Goal: Task Accomplishment & Management: Manage account settings

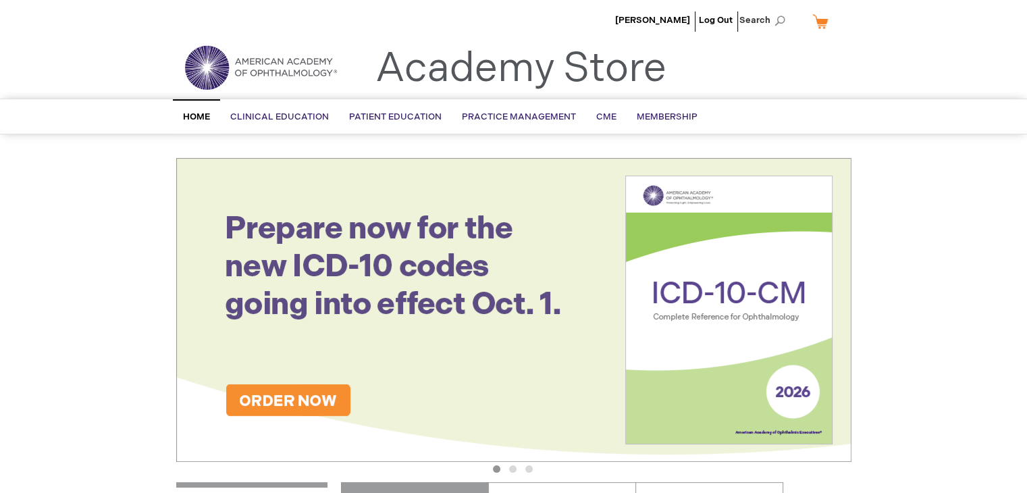
click at [971, 13] on div "[PERSON_NAME] Log Out Search My Cart CLOSE RECENTLY ADDED ITEM(S) Close There a…" at bounding box center [513, 23] width 1027 height 47
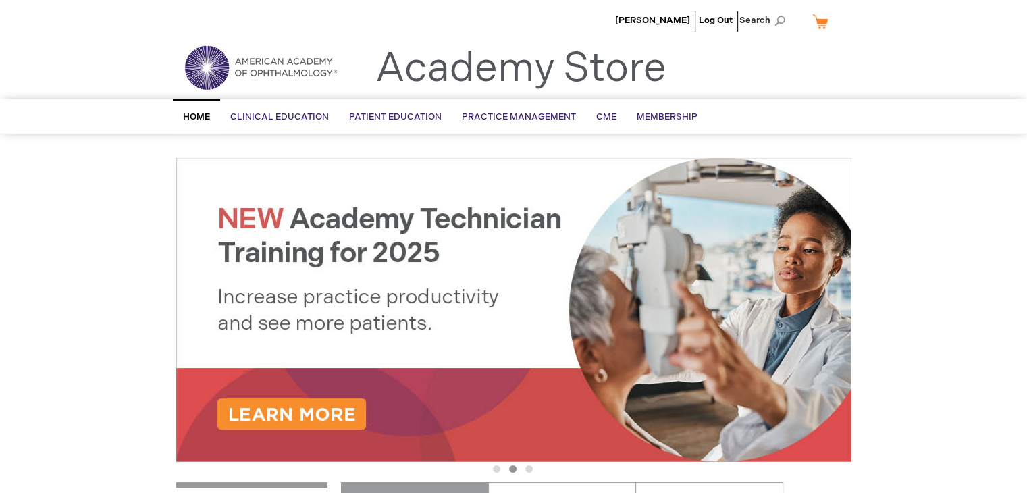
click at [813, 22] on link "My Cart" at bounding box center [825, 21] width 32 height 24
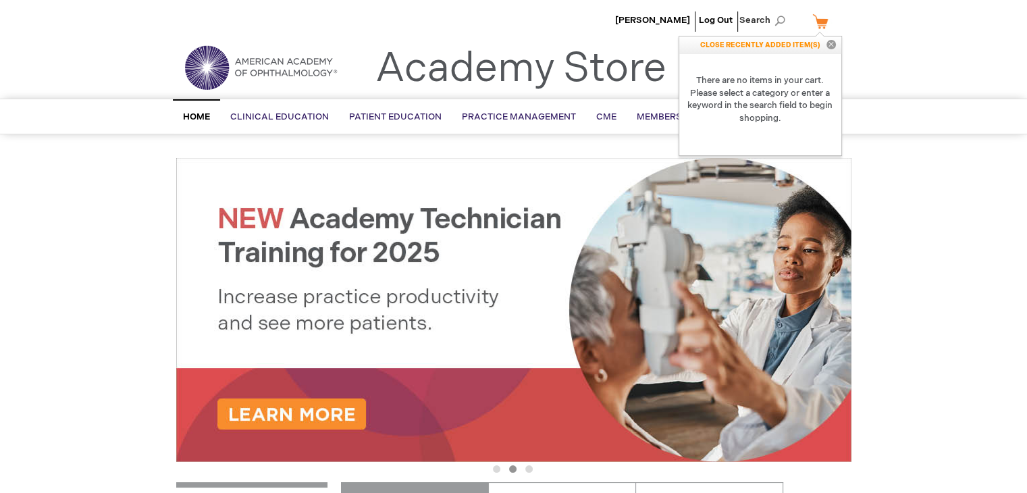
click at [815, 27] on div "My Cart CLOSE RECENTLY ADDED ITEM(S) Close There are no items in your cart. Ple…" at bounding box center [825, 21] width 32 height 24
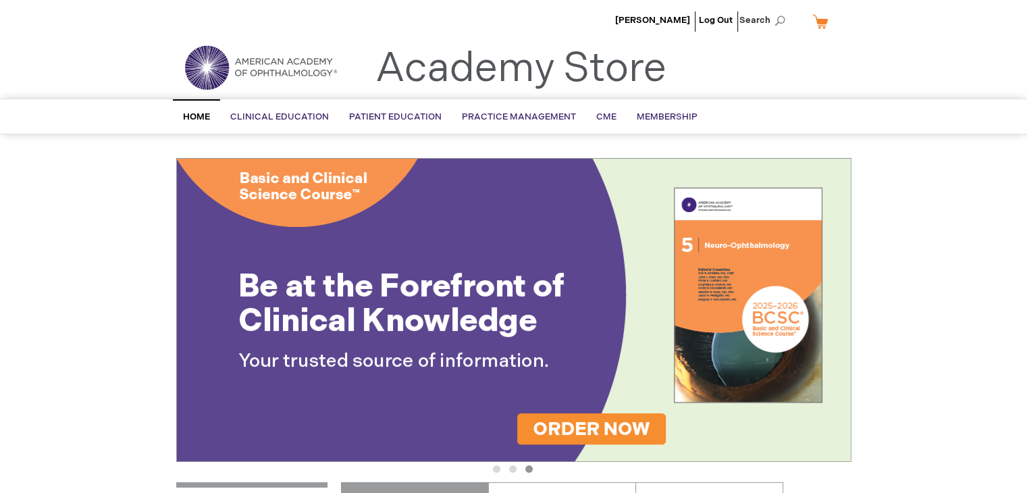
click at [820, 19] on link "My Cart" at bounding box center [825, 21] width 32 height 24
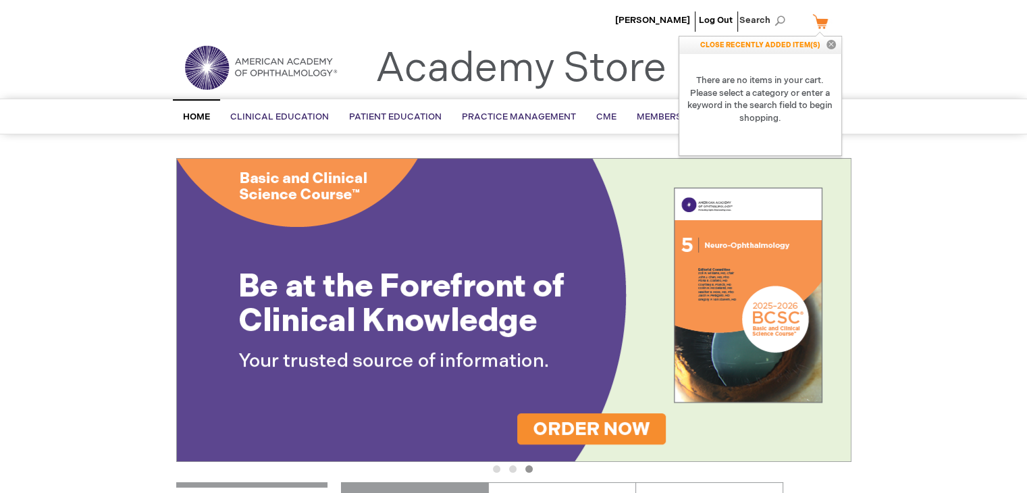
drag, startPoint x: 829, startPoint y: 43, endPoint x: 805, endPoint y: 45, distance: 23.7
click at [829, 43] on button "Close" at bounding box center [831, 45] width 20 height 18
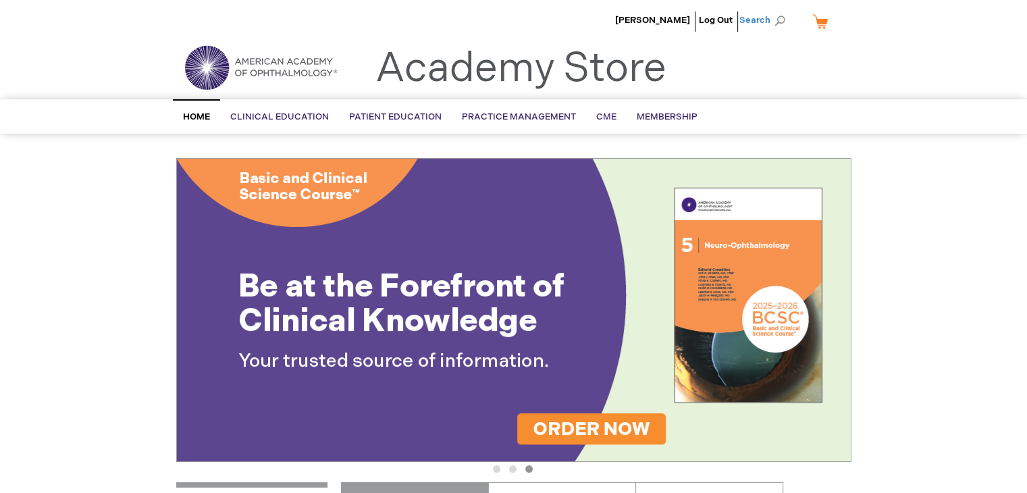
click at [757, 17] on span "Search" at bounding box center [764, 20] width 51 height 27
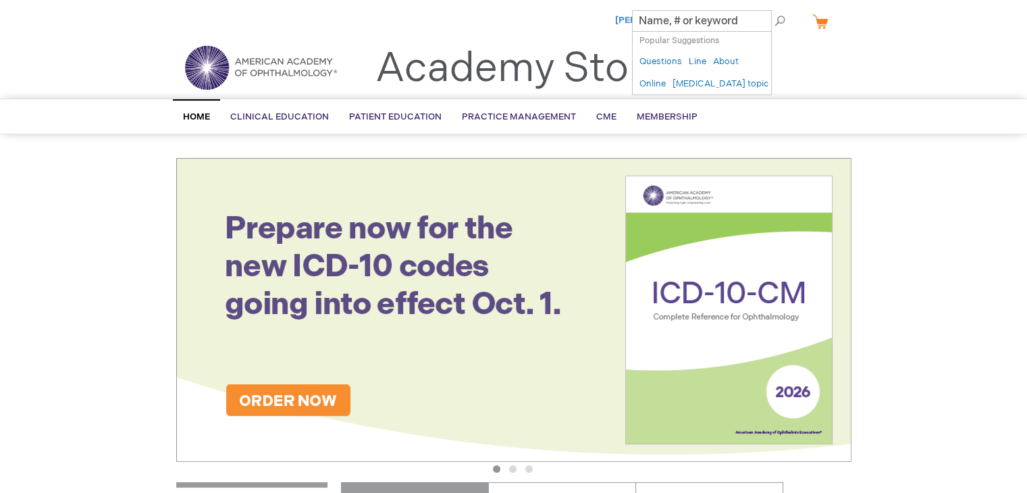
click at [616, 20] on span "[PERSON_NAME]" at bounding box center [652, 20] width 75 height 11
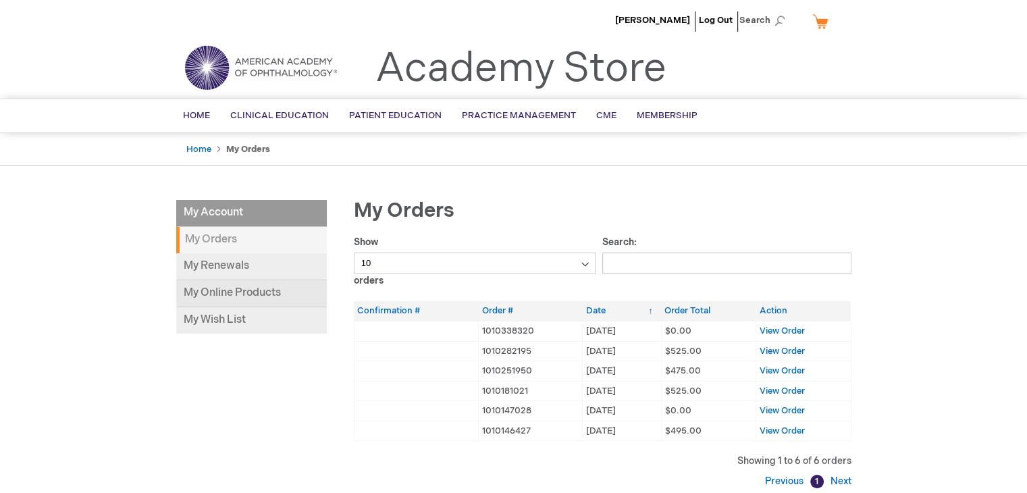
click at [226, 290] on link "My Online Products" at bounding box center [251, 293] width 151 height 27
click at [728, 15] on li "Log Out" at bounding box center [715, 20] width 40 height 40
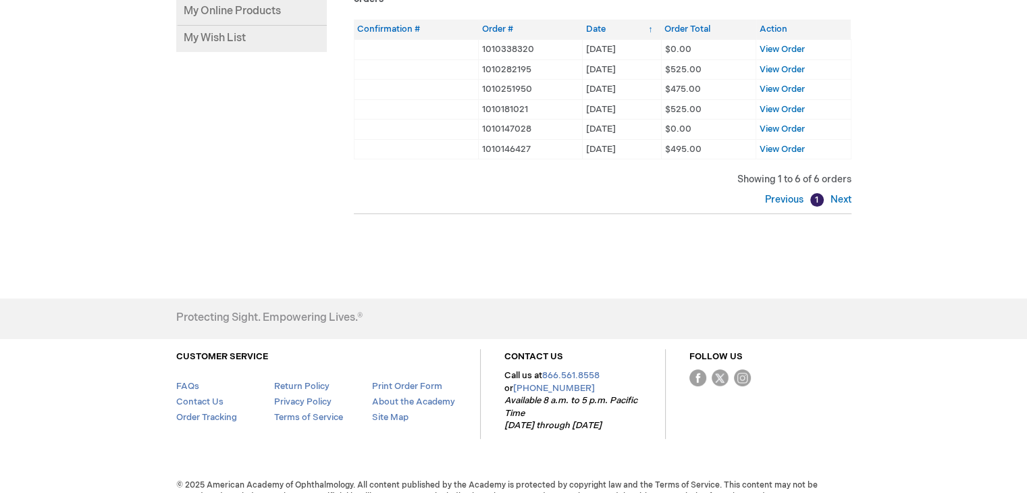
scroll to position [300, 0]
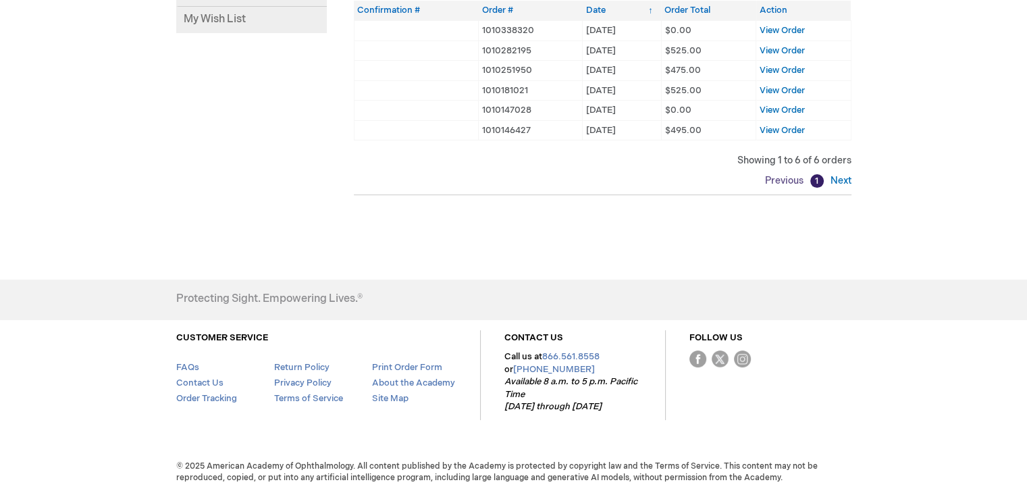
click at [792, 176] on link "Previous" at bounding box center [786, 180] width 42 height 11
click at [788, 176] on link "Previous" at bounding box center [786, 180] width 42 height 11
click at [789, 176] on link "Previous" at bounding box center [786, 180] width 42 height 11
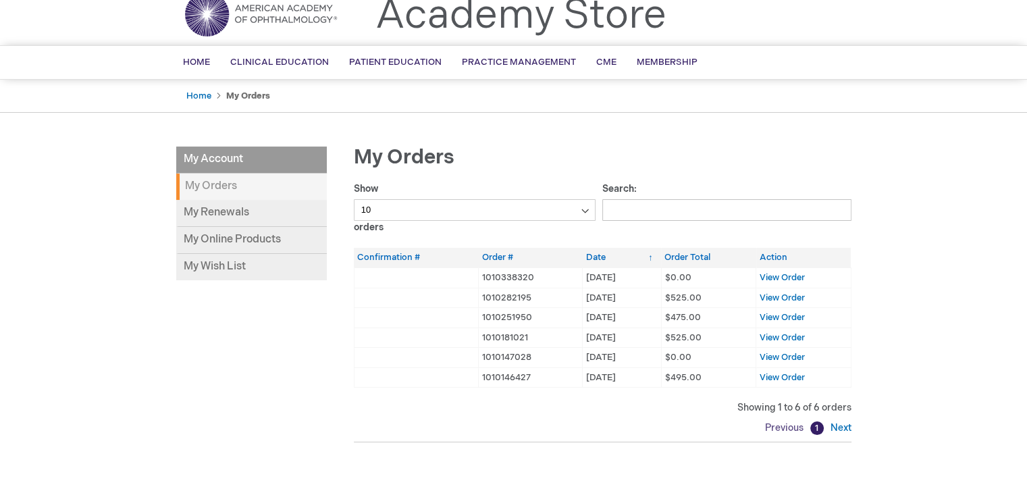
click at [792, 426] on link "Previous" at bounding box center [786, 427] width 42 height 11
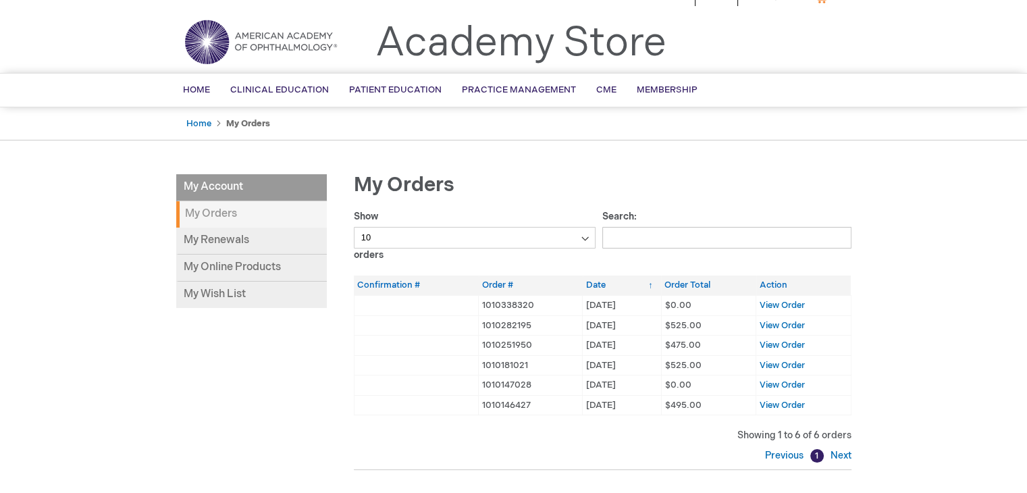
scroll to position [0, 0]
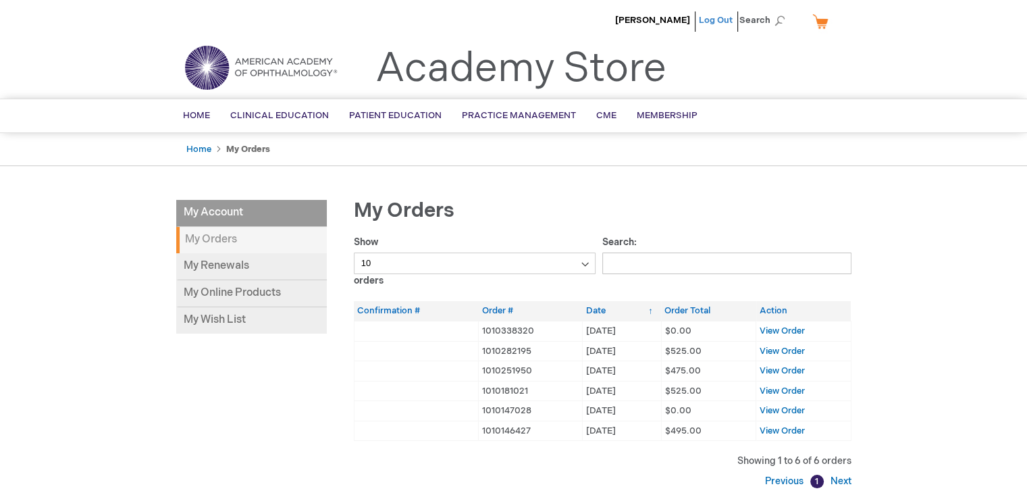
click at [709, 20] on link "Log Out" at bounding box center [716, 20] width 34 height 11
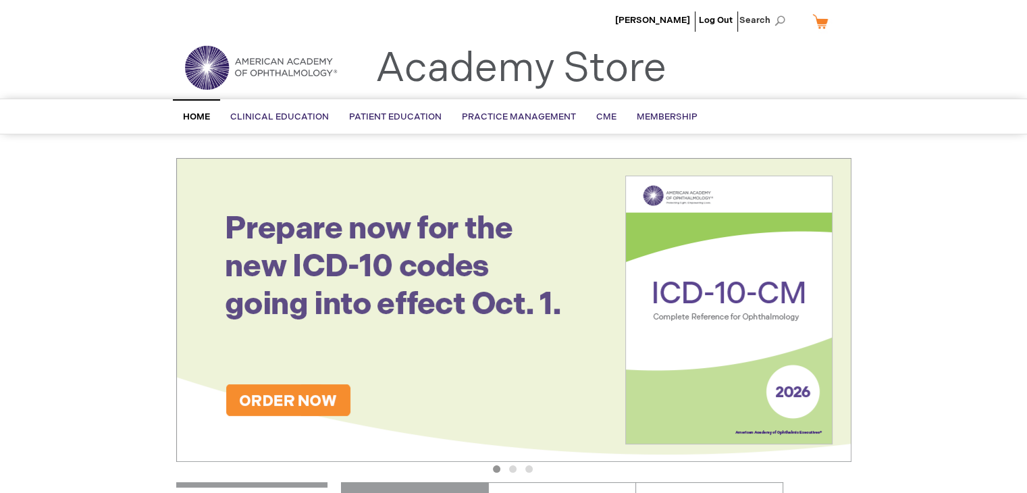
click at [807, 17] on ul "[PERSON_NAME] Log Out Search" at bounding box center [513, 23] width 695 height 47
click at [813, 19] on link "My Cart" at bounding box center [825, 21] width 32 height 24
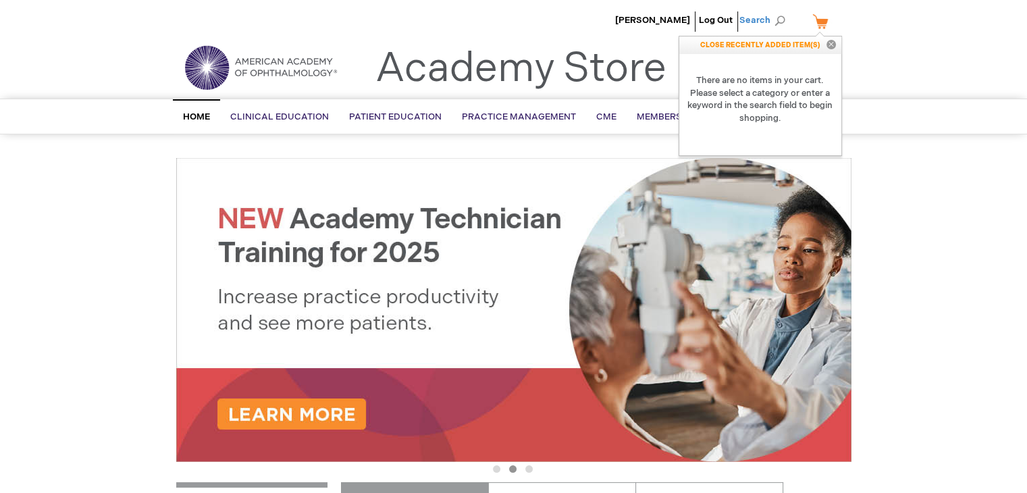
click at [756, 28] on span "Search" at bounding box center [764, 20] width 51 height 27
click at [555, 23] on ul "Nadiya Kots-Gotlib Log Out Search" at bounding box center [513, 23] width 695 height 47
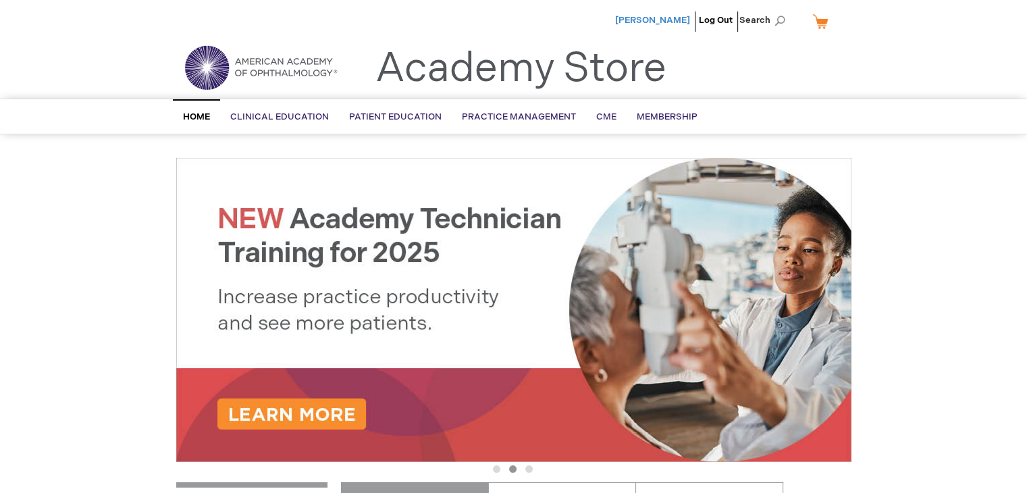
click at [639, 20] on span "[PERSON_NAME]" at bounding box center [652, 20] width 75 height 11
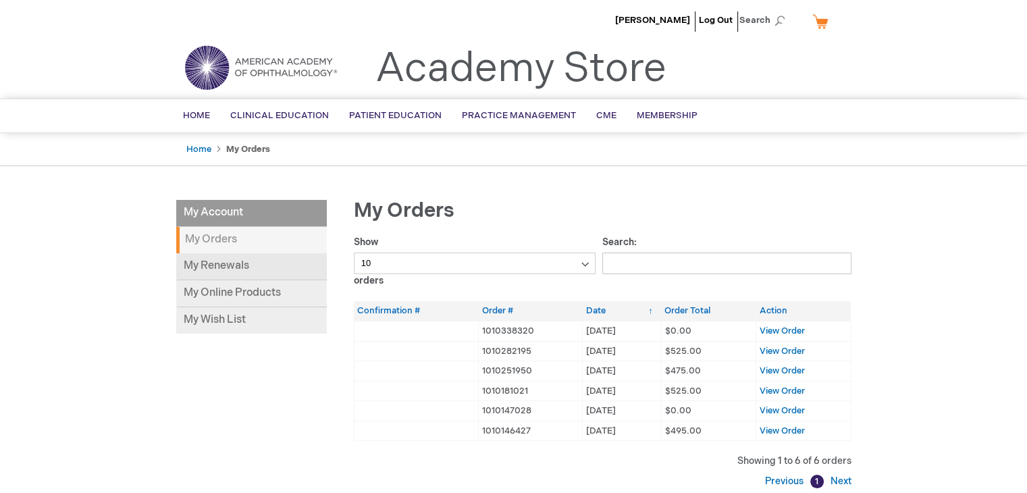
click at [200, 268] on link "My Renewals" at bounding box center [251, 266] width 151 height 27
drag, startPoint x: 219, startPoint y: 315, endPoint x: 194, endPoint y: 322, distance: 25.9
click at [219, 315] on link "My Wish List" at bounding box center [251, 320] width 151 height 26
